Goal: Use online tool/utility: Utilize a website feature to perform a specific function

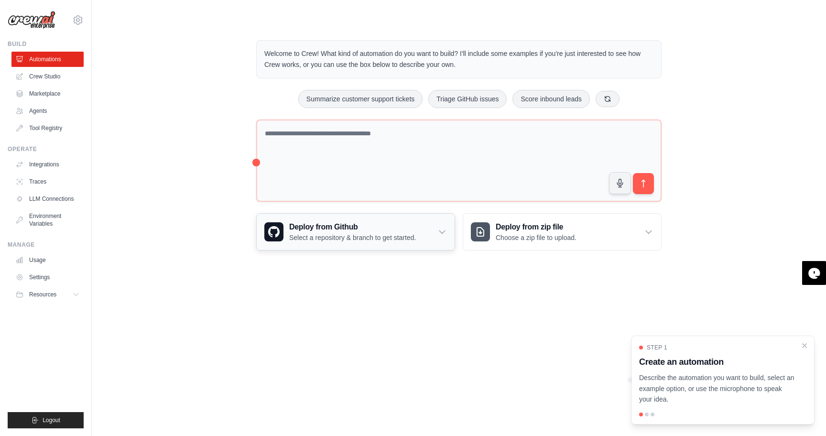
click at [443, 232] on icon at bounding box center [442, 232] width 6 height 3
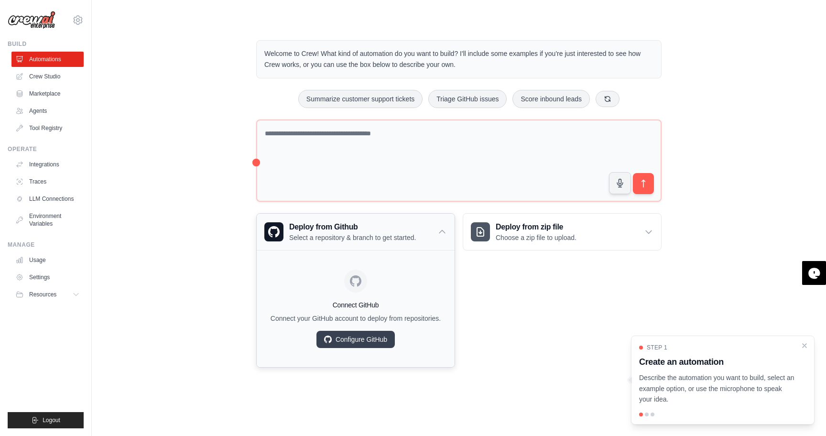
click at [443, 232] on icon at bounding box center [442, 232] width 10 height 10
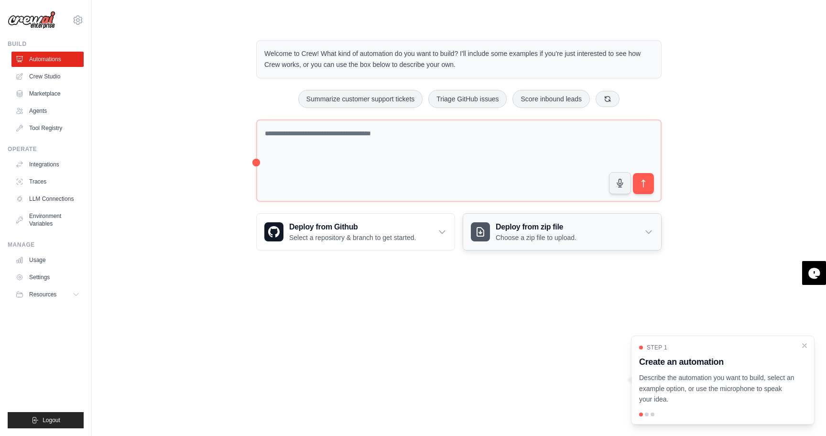
click at [610, 232] on div "Deploy from zip file Choose a zip file to upload." at bounding box center [562, 232] width 198 height 36
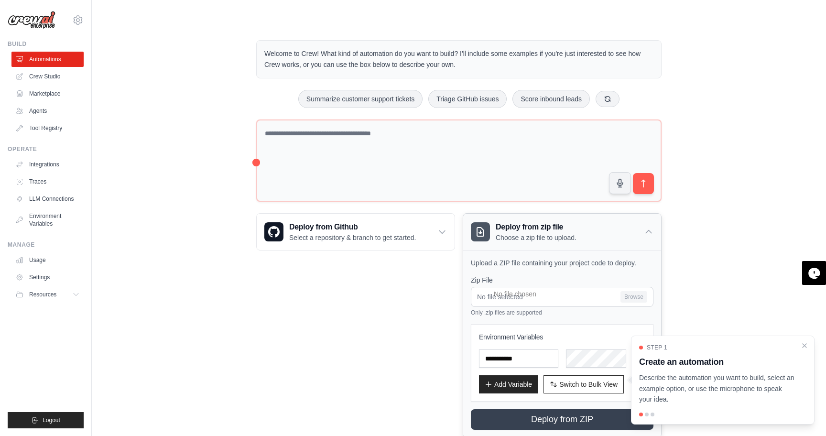
click at [610, 232] on div "Deploy from zip file Choose a zip file to upload." at bounding box center [562, 232] width 198 height 36
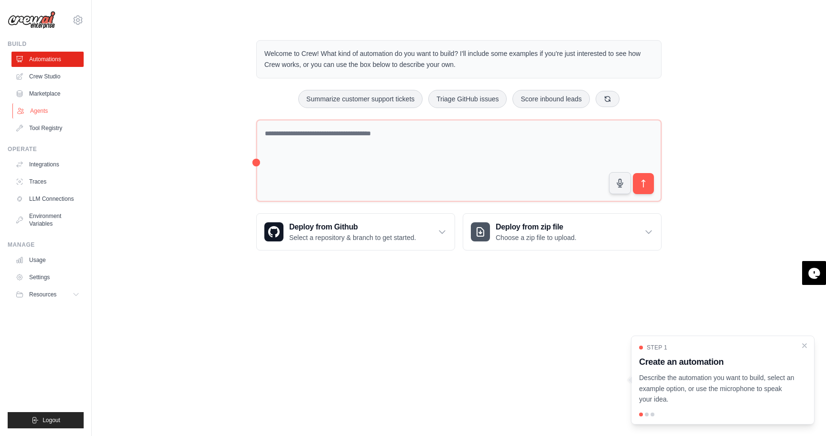
click at [53, 109] on link "Agents" at bounding box center [48, 110] width 72 height 15
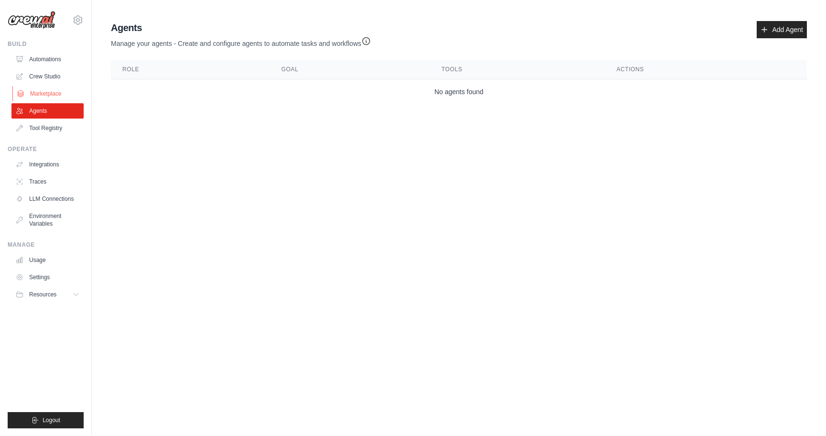
click at [57, 98] on link "Marketplace" at bounding box center [48, 93] width 72 height 15
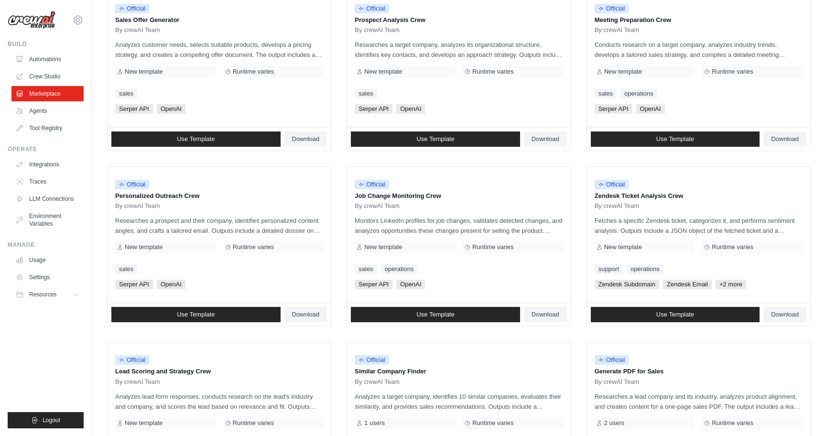
scroll to position [450, 0]
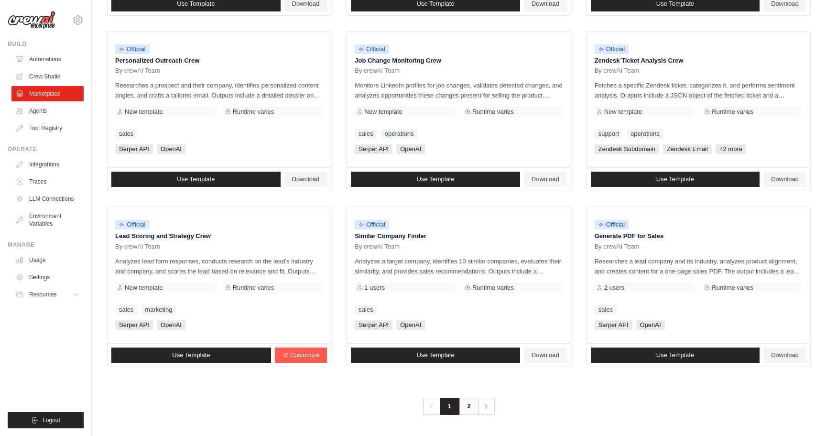
click at [471, 407] on link "2" at bounding box center [468, 406] width 19 height 17
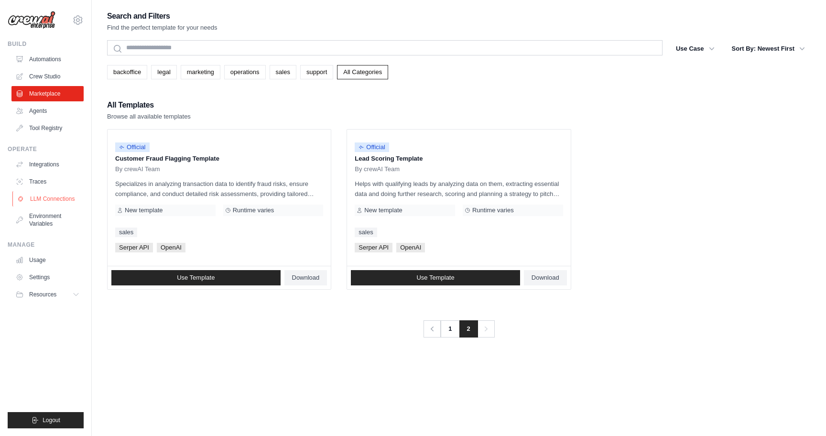
click at [37, 204] on link "LLM Connections" at bounding box center [48, 198] width 72 height 15
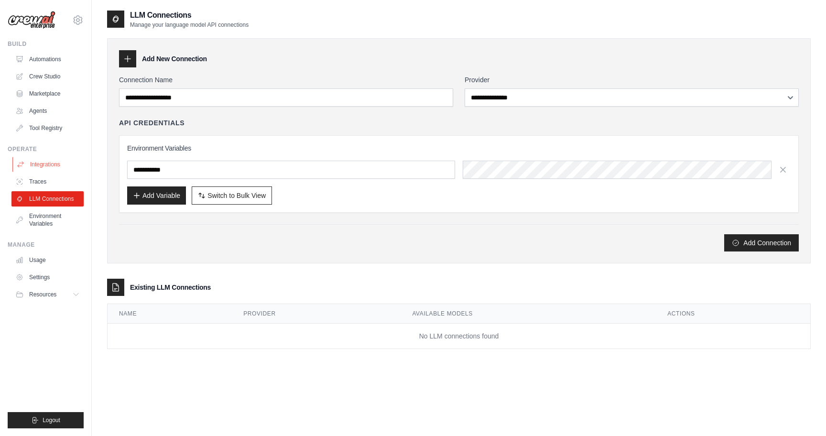
click at [39, 166] on link "Integrations" at bounding box center [48, 164] width 72 height 15
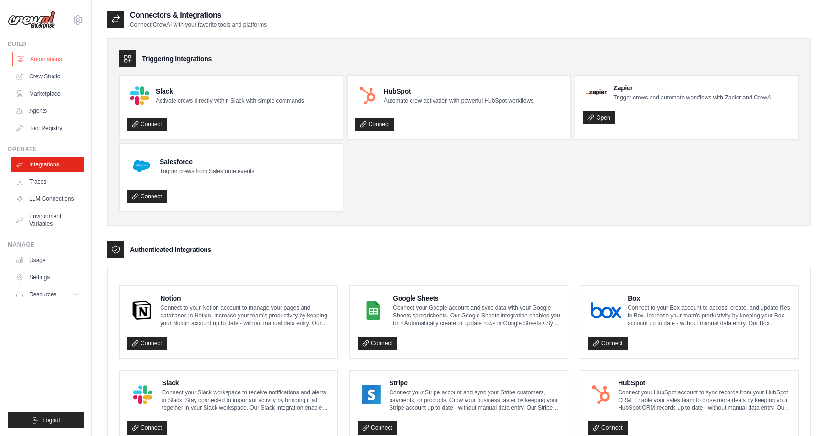
click at [46, 61] on link "Automations" at bounding box center [48, 59] width 72 height 15
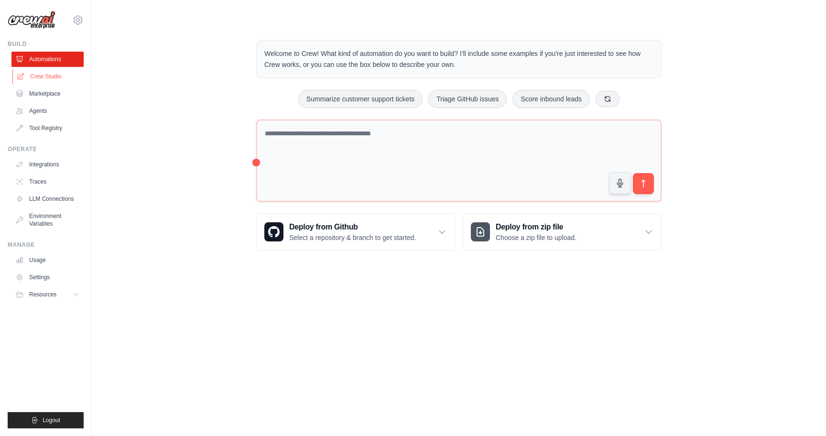
click at [53, 75] on link "Crew Studio" at bounding box center [48, 76] width 72 height 15
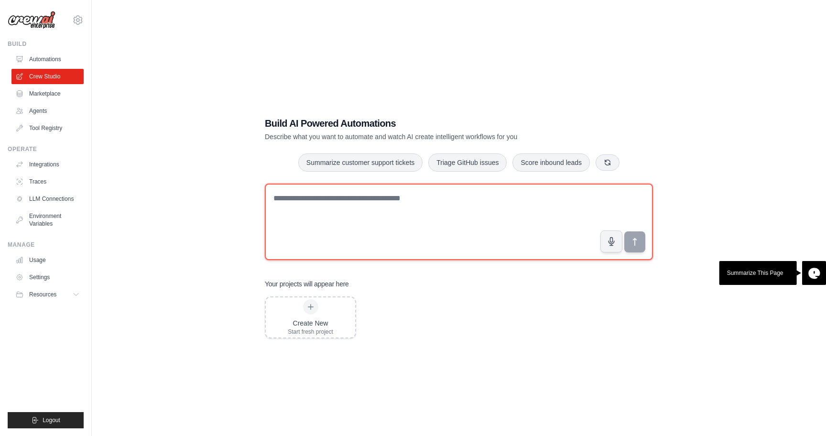
click at [308, 210] on textarea at bounding box center [459, 221] width 388 height 76
click at [361, 226] on textarea at bounding box center [459, 221] width 388 height 76
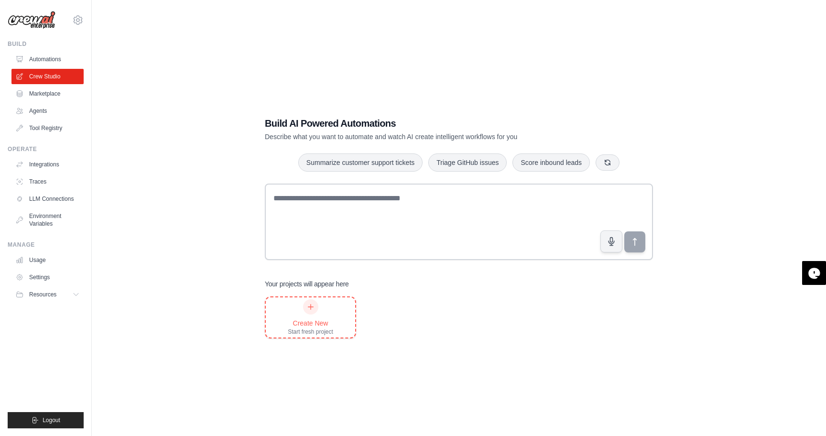
click at [287, 312] on div "Create New Start fresh project" at bounding box center [310, 317] width 89 height 40
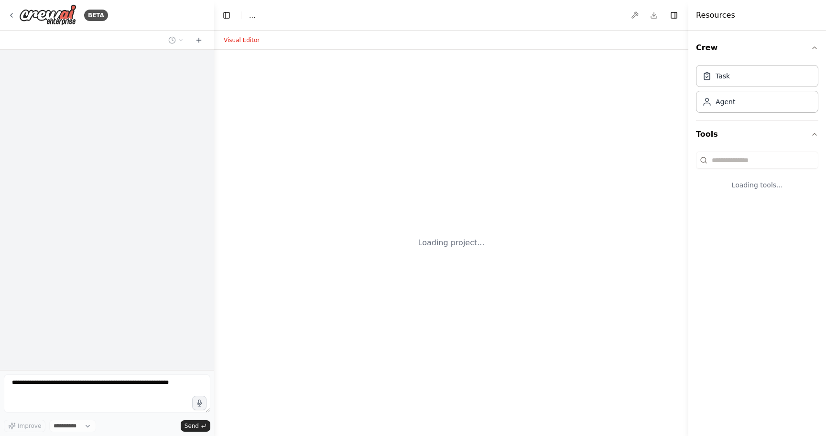
select select "****"
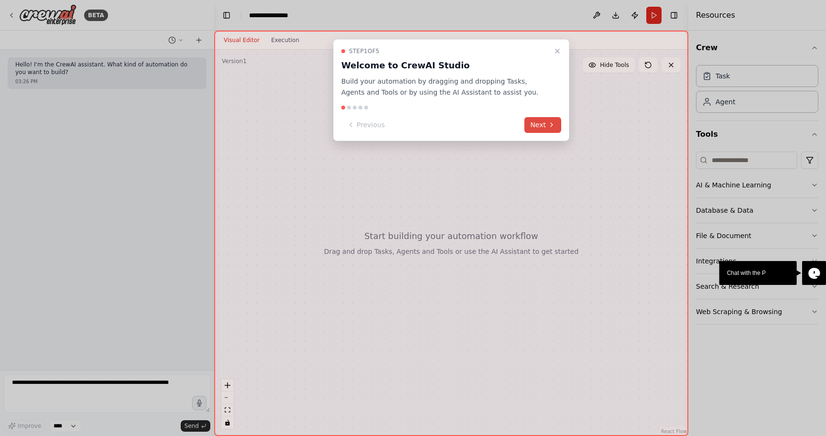
click at [549, 122] on icon at bounding box center [552, 125] width 8 height 8
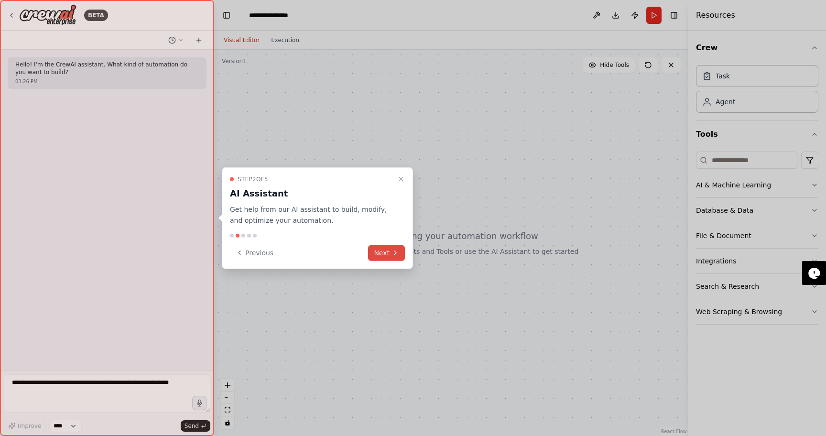
click at [394, 251] on icon at bounding box center [395, 253] width 2 height 4
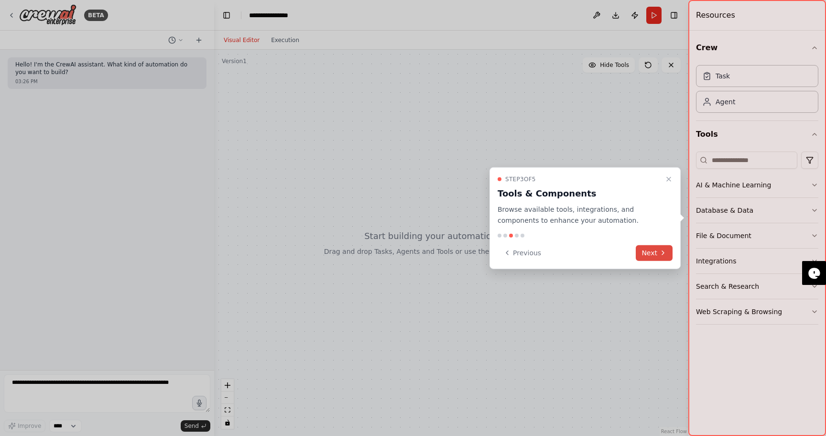
click at [663, 255] on icon at bounding box center [663, 253] width 8 height 8
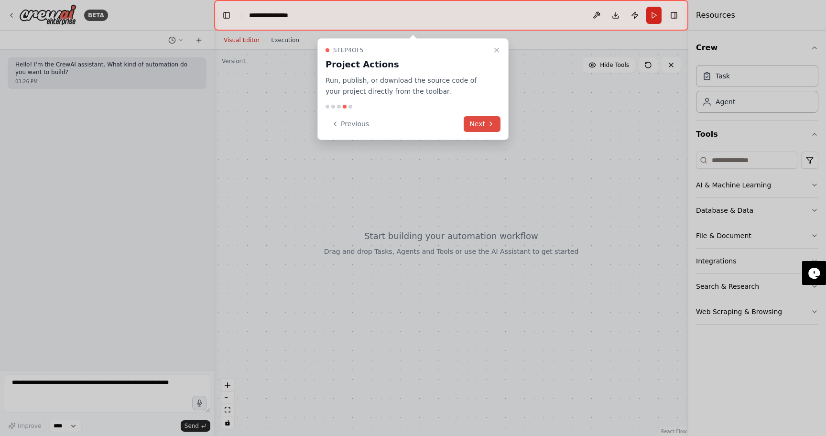
click at [479, 127] on button "Next" at bounding box center [481, 124] width 37 height 16
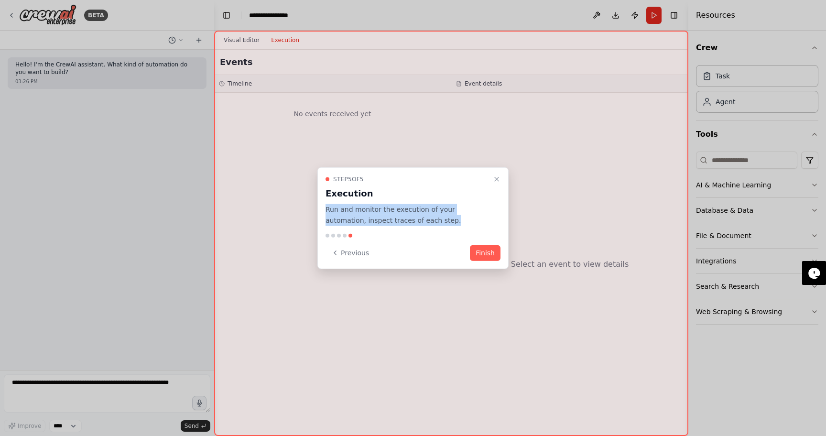
drag, startPoint x: 325, startPoint y: 210, endPoint x: 480, endPoint y: 215, distance: 154.4
click at [480, 215] on p "Run and monitor the execution of your automation, inspect traces of each step." at bounding box center [406, 215] width 163 height 22
click at [488, 248] on button "Finish" at bounding box center [485, 253] width 31 height 16
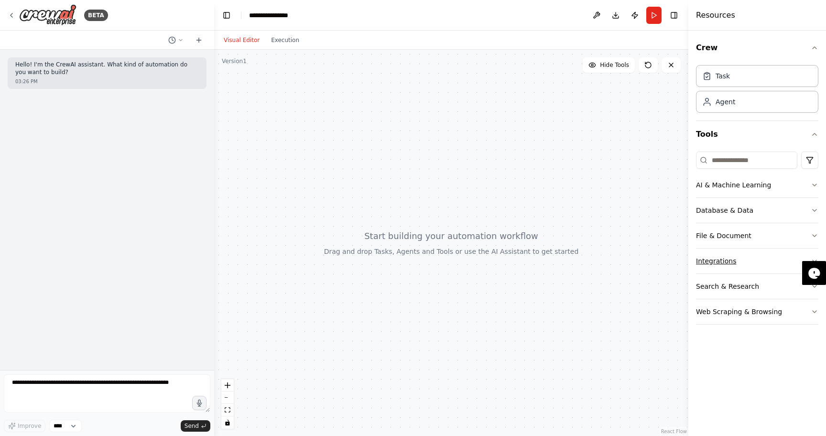
click at [716, 259] on button "Integrations" at bounding box center [757, 260] width 122 height 25
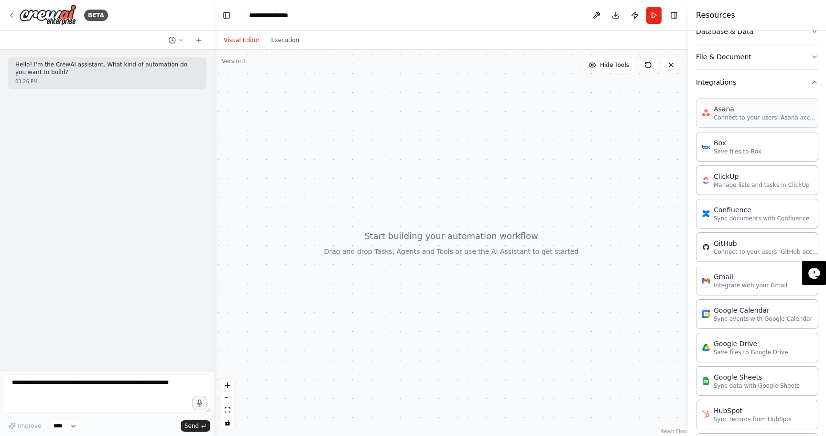
scroll to position [171, 0]
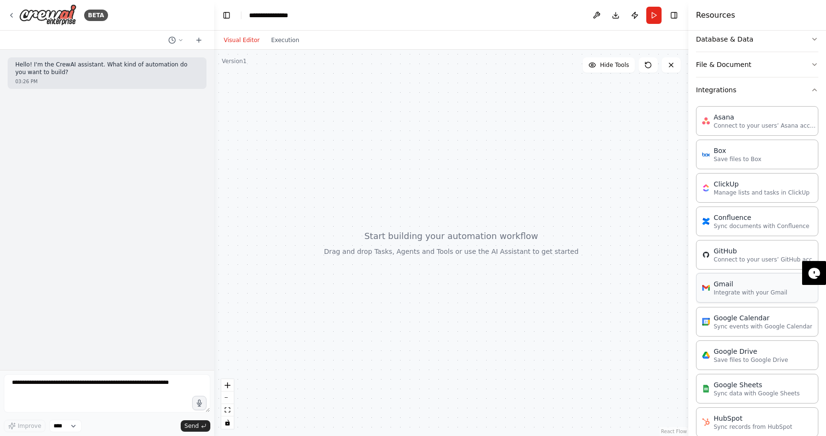
click at [728, 292] on p "Integrate with your Gmail" at bounding box center [750, 293] width 74 height 8
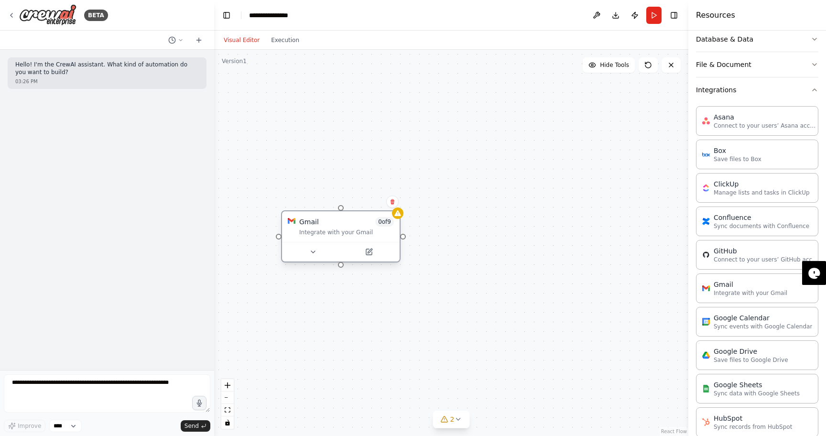
drag, startPoint x: 356, startPoint y: 240, endPoint x: 322, endPoint y: 227, distance: 35.7
click at [322, 227] on div "Gmail 0 of 9 Integrate with your Gmail" at bounding box center [346, 226] width 95 height 19
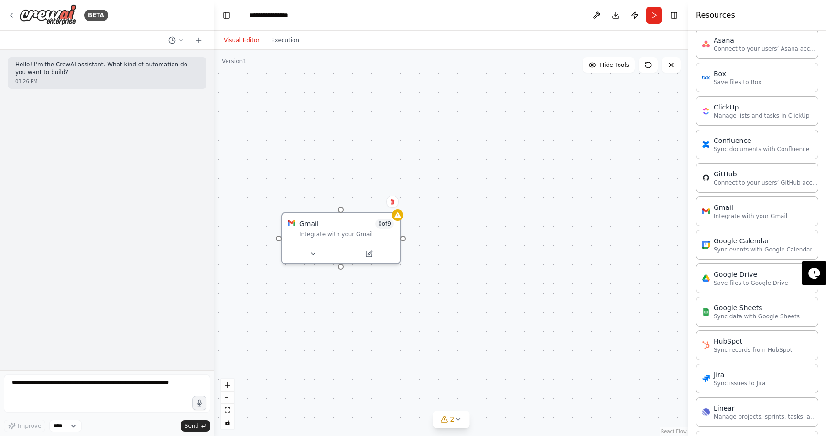
scroll to position [250, 0]
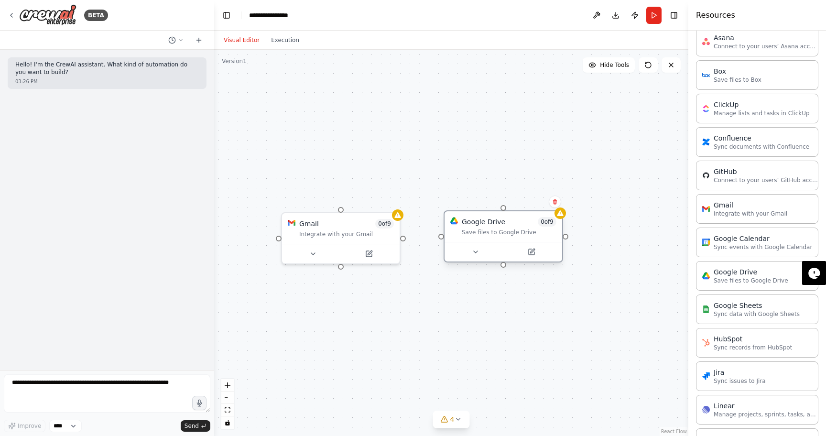
drag, startPoint x: 566, startPoint y: 259, endPoint x: 480, endPoint y: 235, distance: 89.1
click at [480, 235] on div "Save files to Google Drive" at bounding box center [509, 232] width 95 height 8
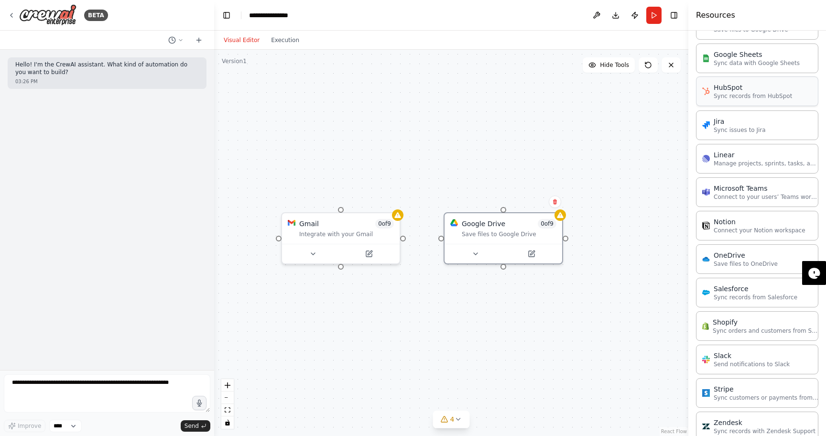
scroll to position [581, 0]
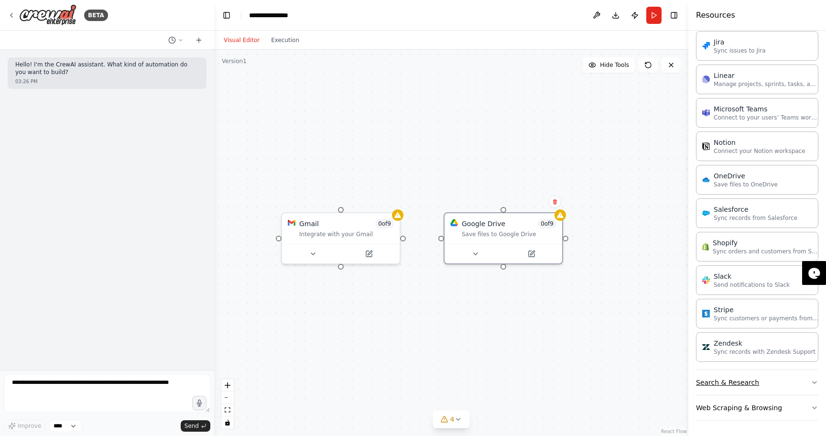
click at [740, 389] on button "Search & Research" at bounding box center [757, 382] width 122 height 25
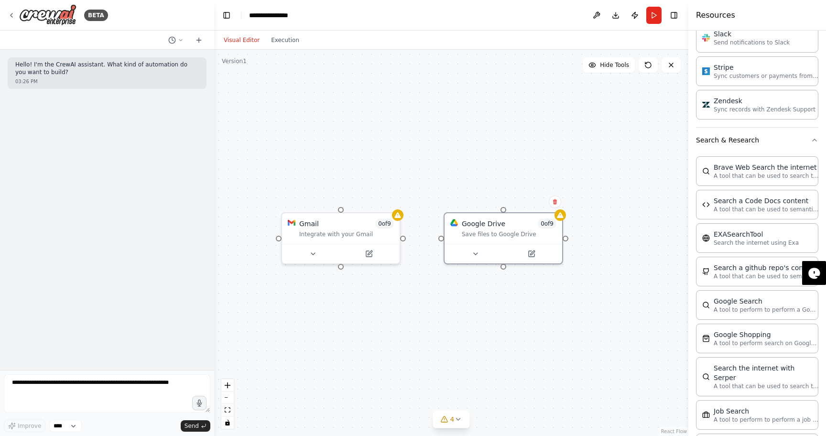
scroll to position [822, 0]
click at [784, 149] on button "Search & Research" at bounding box center [757, 140] width 122 height 25
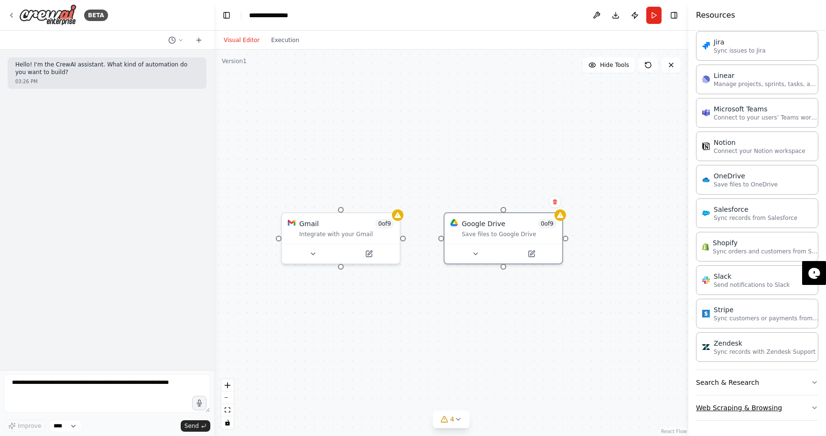
click at [733, 408] on button "Web Scraping & Browsing" at bounding box center [757, 407] width 122 height 25
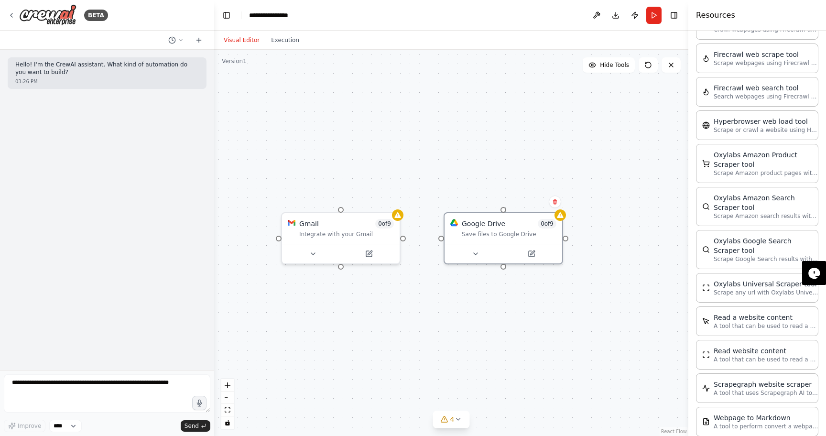
scroll to position [1119, 0]
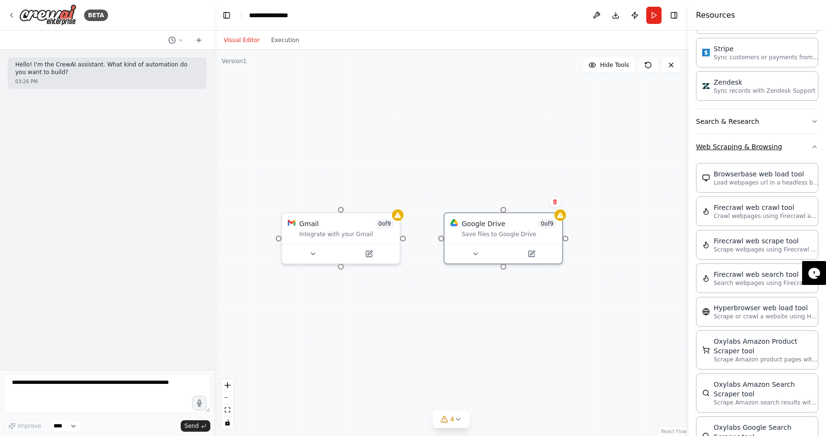
click at [777, 146] on button "Web Scraping & Browsing" at bounding box center [757, 146] width 122 height 25
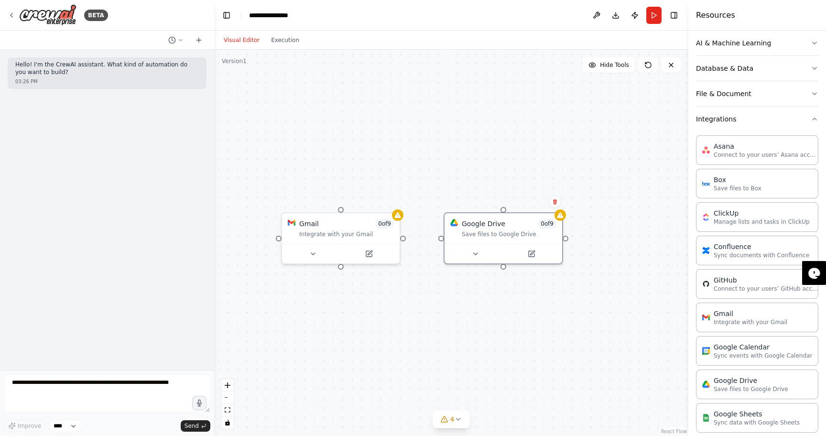
scroll to position [136, 0]
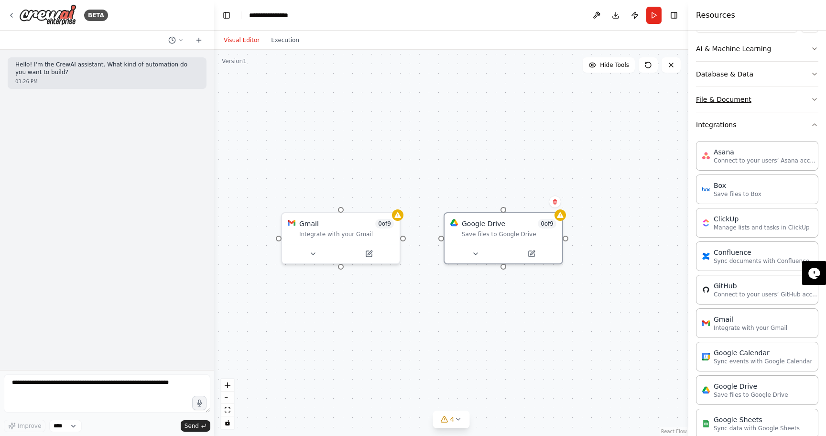
click at [765, 110] on button "File & Document" at bounding box center [757, 99] width 122 height 25
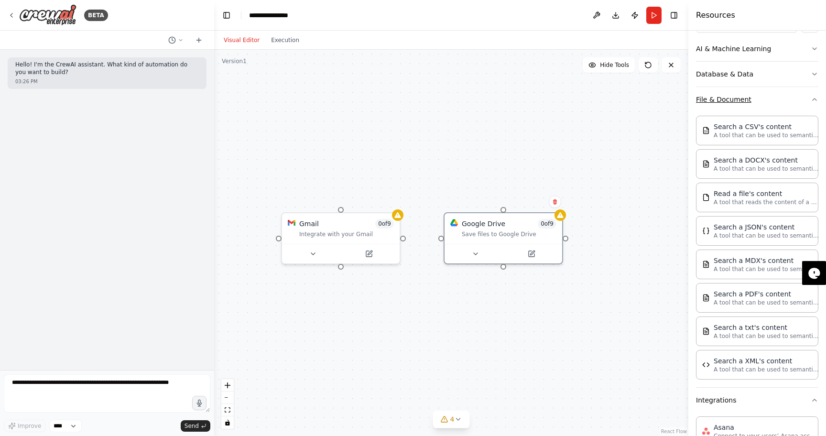
click at [760, 109] on button "File & Document" at bounding box center [757, 99] width 122 height 25
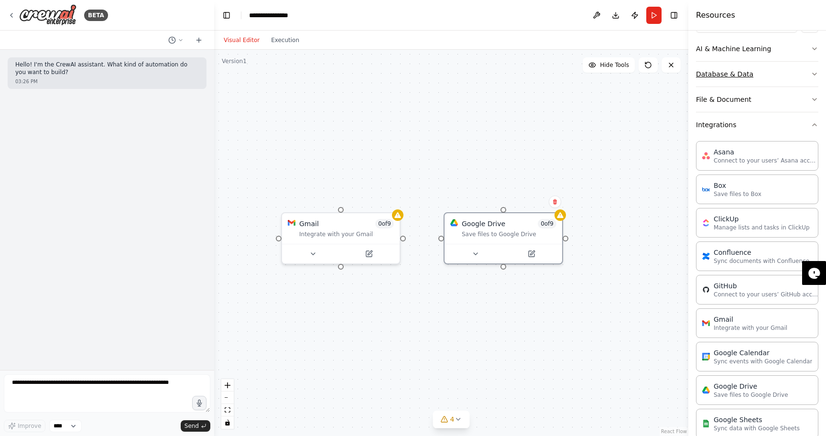
click at [754, 81] on button "Database & Data" at bounding box center [757, 74] width 122 height 25
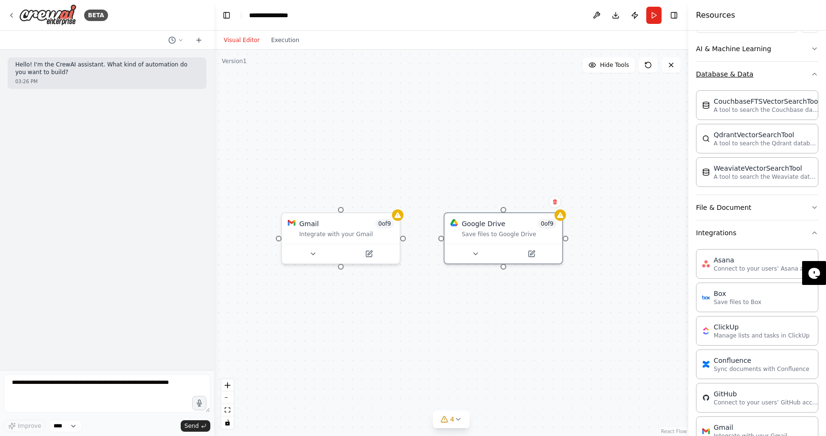
click at [754, 81] on button "Database & Data" at bounding box center [757, 74] width 122 height 25
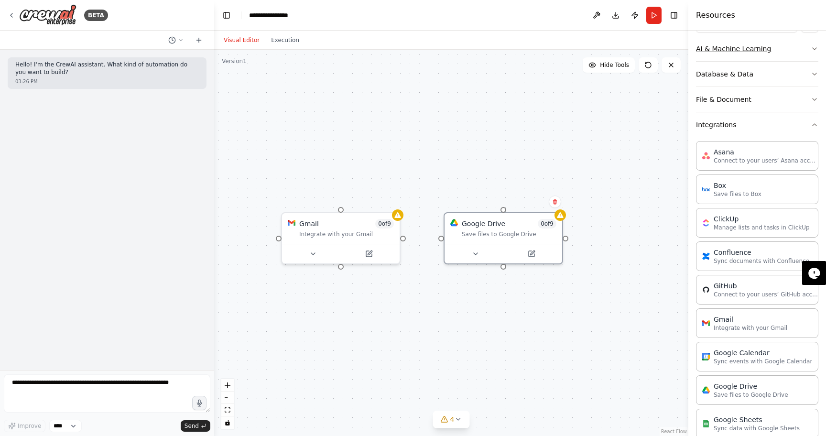
click at [753, 52] on button "AI & Machine Learning" at bounding box center [757, 48] width 122 height 25
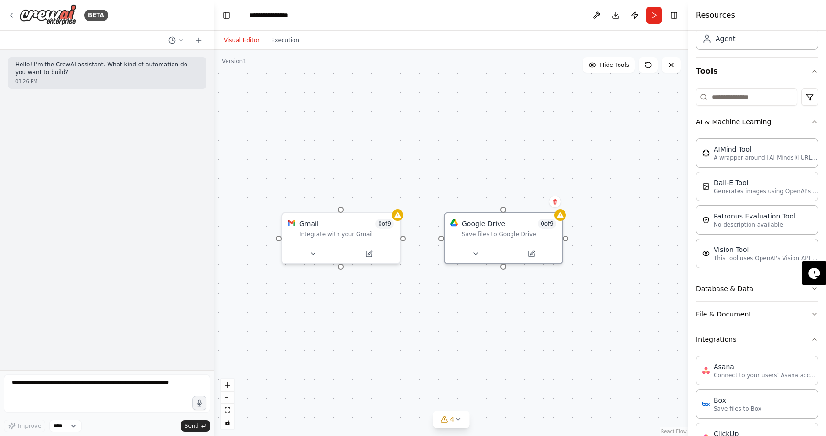
scroll to position [47, 0]
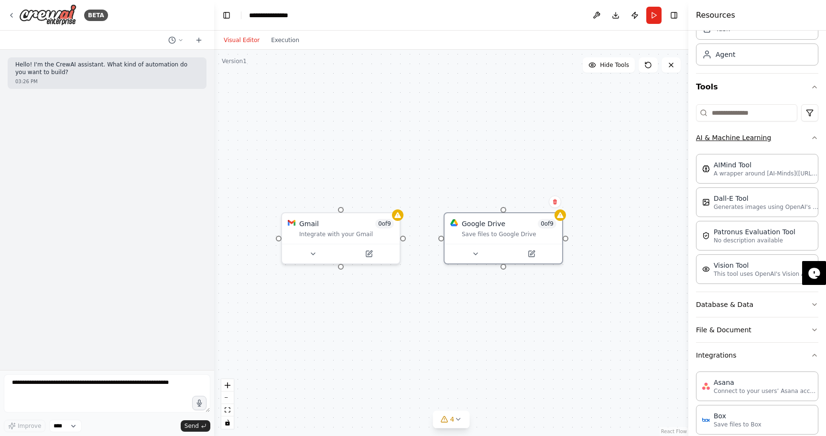
click at [745, 142] on button "AI & Machine Learning" at bounding box center [757, 137] width 122 height 25
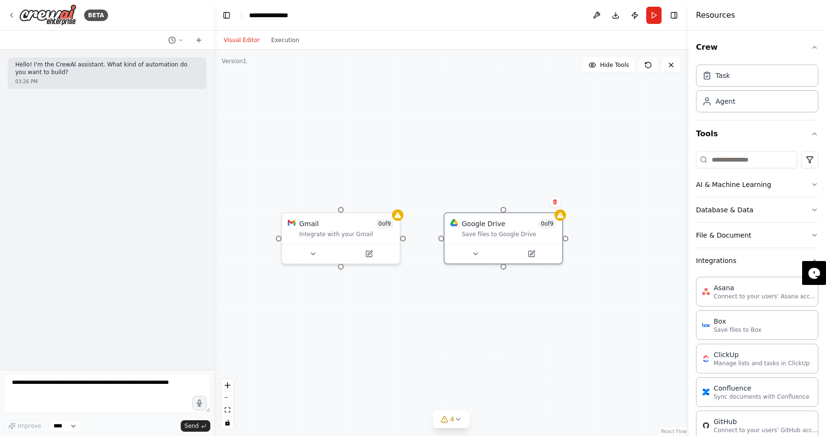
scroll to position [0, 0]
click at [730, 104] on div "Agent" at bounding box center [725, 102] width 20 height 10
click at [741, 84] on div "Task" at bounding box center [757, 76] width 122 height 22
click at [735, 108] on div "Agent" at bounding box center [757, 101] width 122 height 22
click at [316, 239] on div "Gmail 0 of 9 Integrate with your Gmail" at bounding box center [341, 226] width 118 height 31
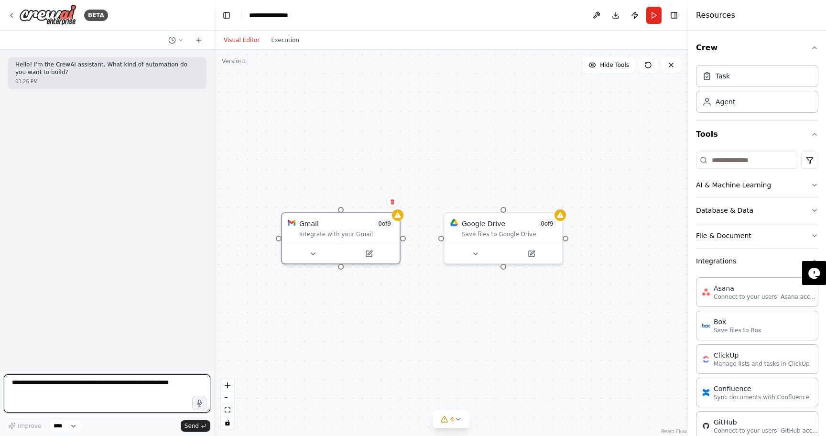
click at [87, 390] on textarea at bounding box center [107, 393] width 206 height 38
